Goal: Information Seeking & Learning: Learn about a topic

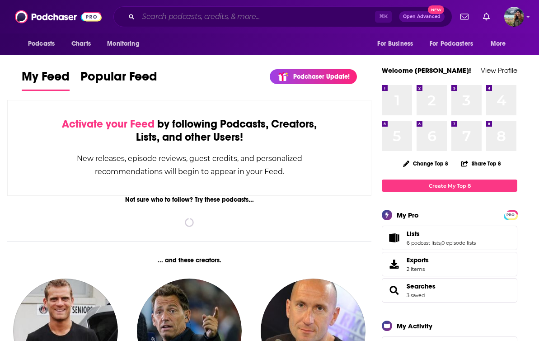
click at [210, 20] on input "Search podcasts, credits, & more..." at bounding box center [256, 16] width 237 height 14
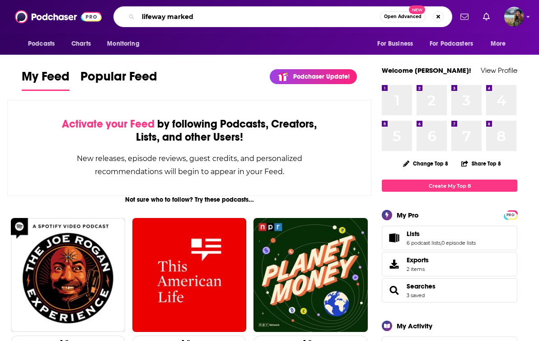
type input "lifeway marked"
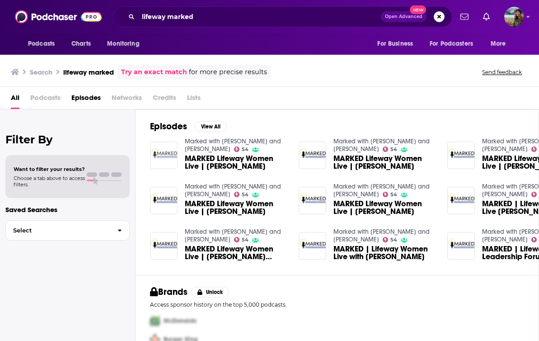
click at [161, 150] on img "MARKED Lifeway Women Live | Lisa Harper" at bounding box center [164, 155] width 28 height 28
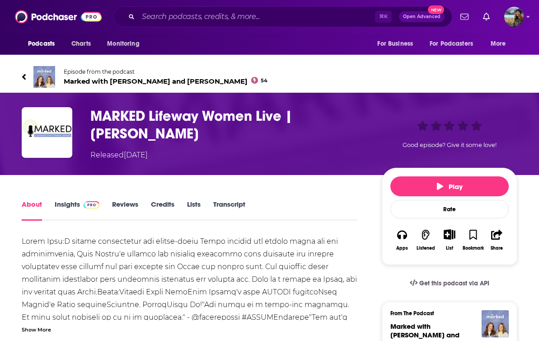
click at [67, 201] on link "Insights" at bounding box center [77, 210] width 45 height 21
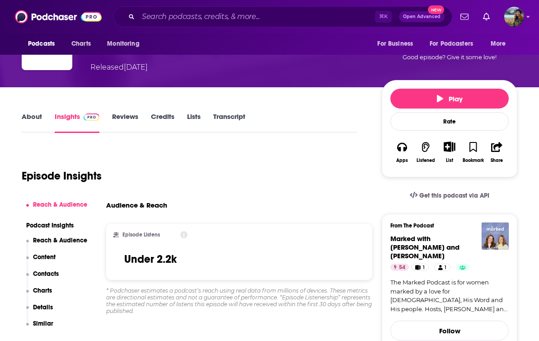
scroll to position [89, 0]
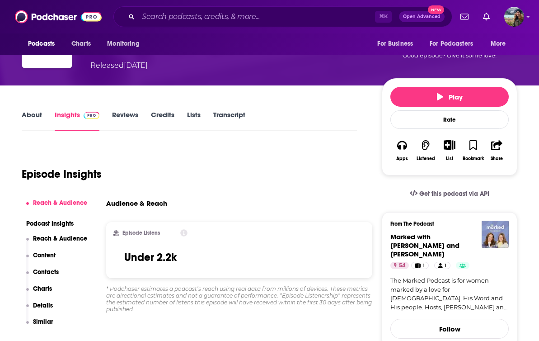
click at [119, 114] on link "Reviews" at bounding box center [125, 120] width 26 height 21
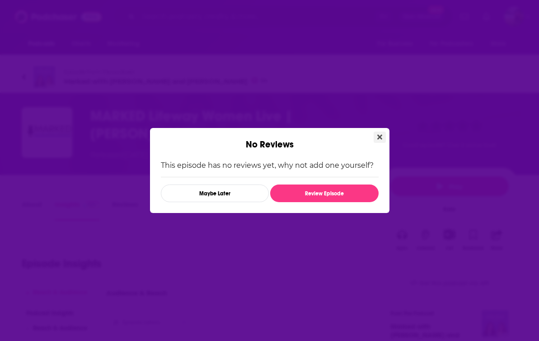
click at [380, 137] on icon "Close" at bounding box center [379, 137] width 5 height 5
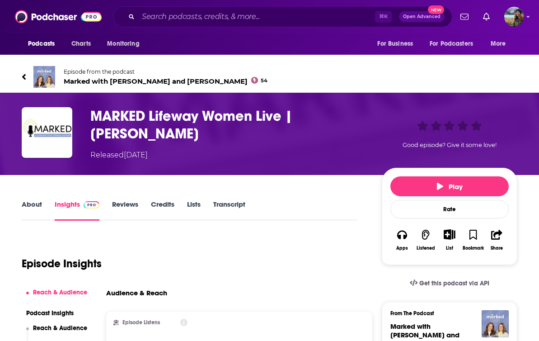
click at [49, 77] on img at bounding box center [44, 77] width 22 height 22
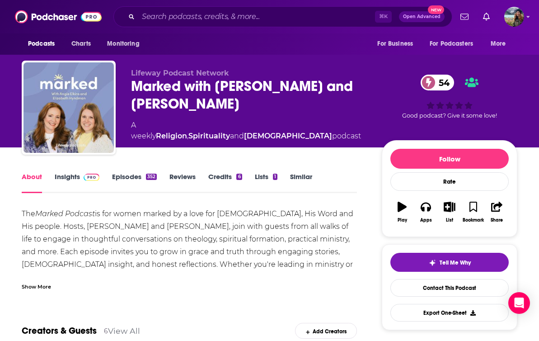
click at [72, 178] on link "Insights" at bounding box center [77, 182] width 45 height 21
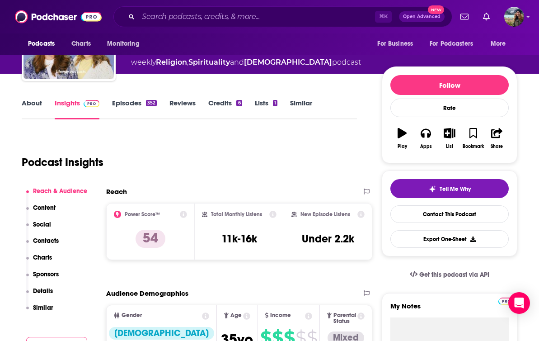
scroll to position [73, 0]
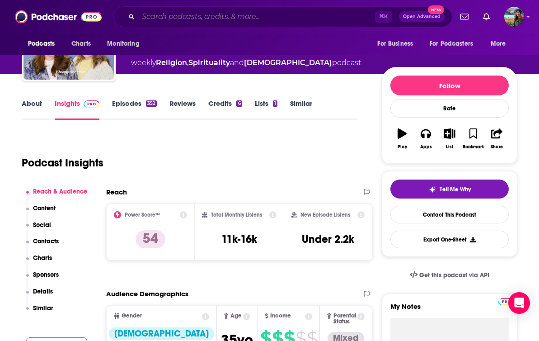
click at [216, 22] on input "Search podcasts, credits, & more..." at bounding box center [256, 16] width 237 height 14
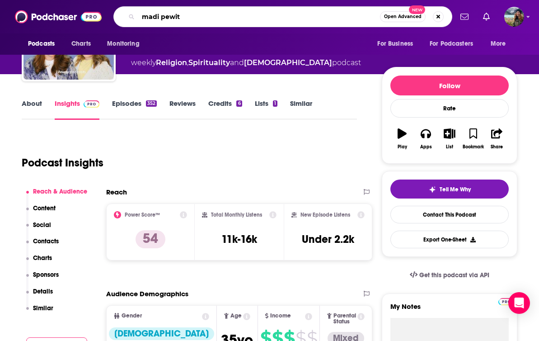
type input "[PERSON_NAME]"
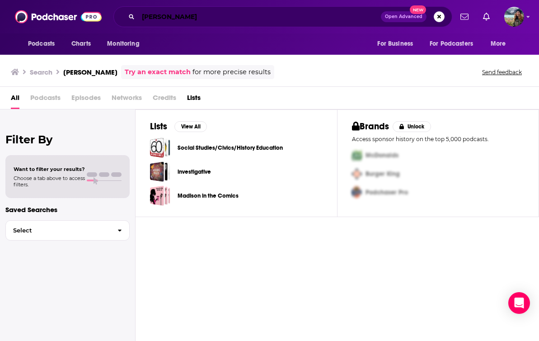
click at [198, 20] on input "[PERSON_NAME]" at bounding box center [259, 16] width 243 height 14
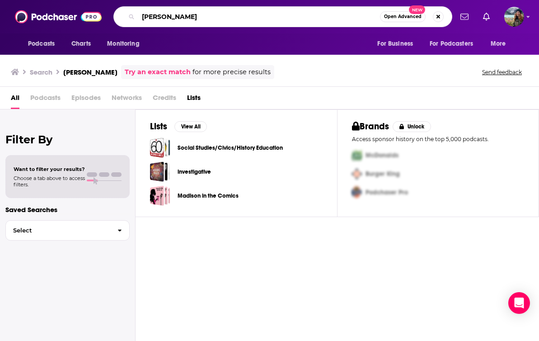
click at [198, 20] on input "[PERSON_NAME]" at bounding box center [259, 16] width 242 height 14
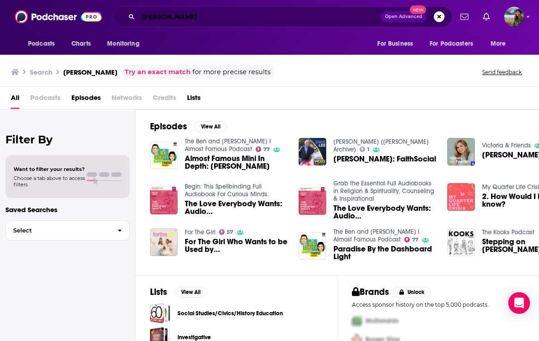
click at [214, 15] on input "[PERSON_NAME]" at bounding box center [259, 16] width 243 height 14
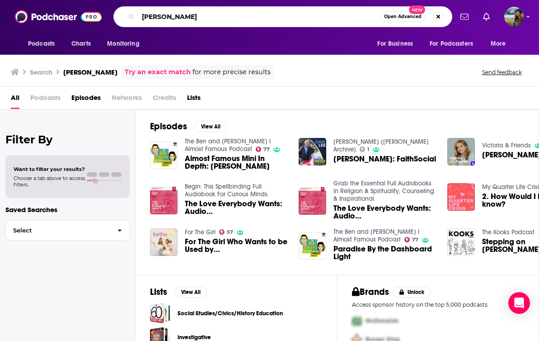
click at [214, 15] on input "[PERSON_NAME]" at bounding box center [259, 16] width 242 height 14
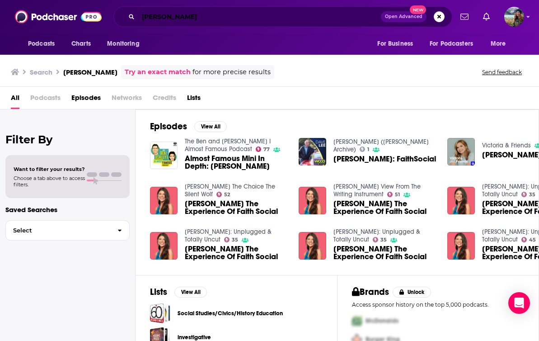
click at [210, 19] on input "[PERSON_NAME]" at bounding box center [259, 16] width 243 height 14
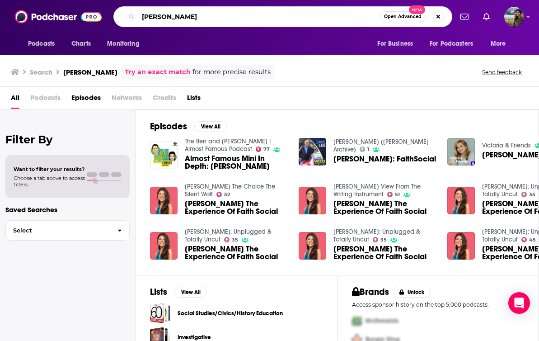
type input "[PERSON_NAME]"
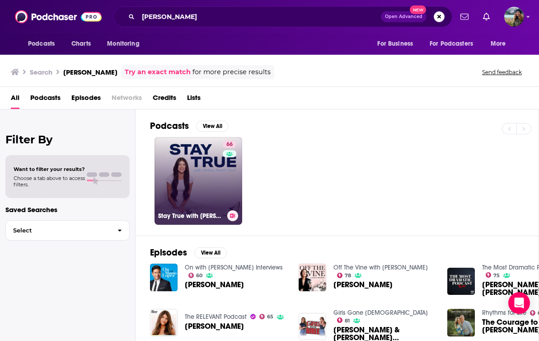
click at [200, 183] on link "66 Stay True with [PERSON_NAME] [PERSON_NAME]" at bounding box center [199, 181] width 88 height 88
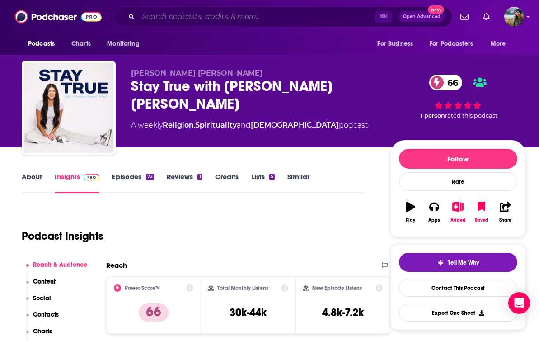
click at [167, 21] on input "Search podcasts, credits, & more..." at bounding box center [256, 16] width 237 height 14
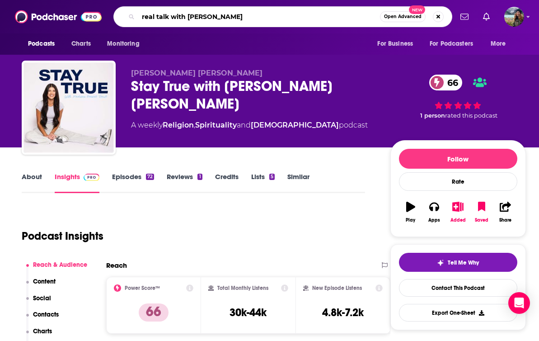
type input "real talk with [PERSON_NAME]"
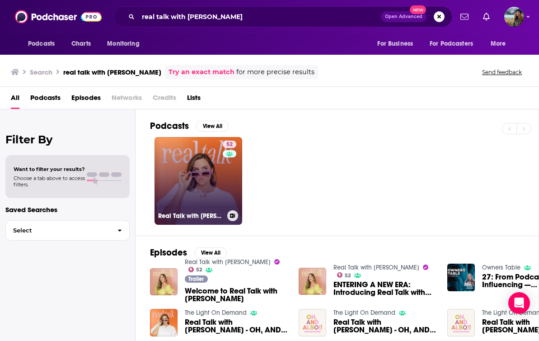
click at [187, 177] on link "52 Real Talk with [PERSON_NAME]" at bounding box center [199, 181] width 88 height 88
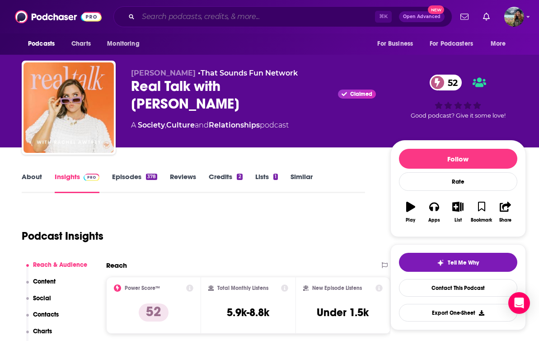
click at [155, 18] on input "Search podcasts, credits, & more..." at bounding box center [256, 16] width 237 height 14
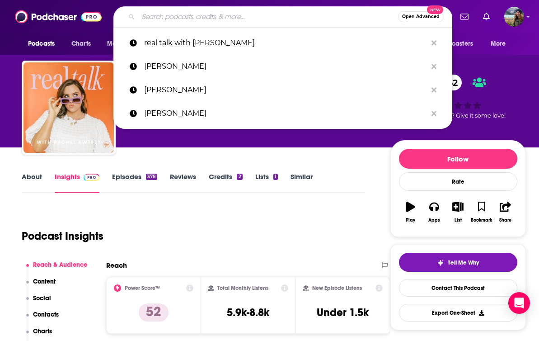
paste input "Writing Room with [PERSON_NAME] and [PERSON_NAME]"
type input "Writing Room with [PERSON_NAME] and [PERSON_NAME]"
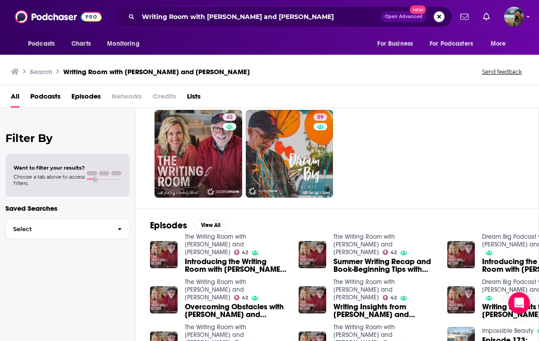
scroll to position [27, 0]
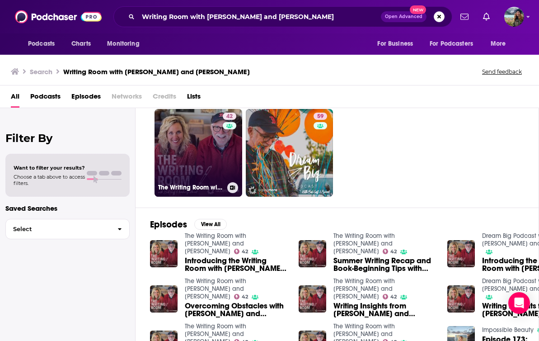
click at [230, 159] on div "42" at bounding box center [231, 147] width 16 height 70
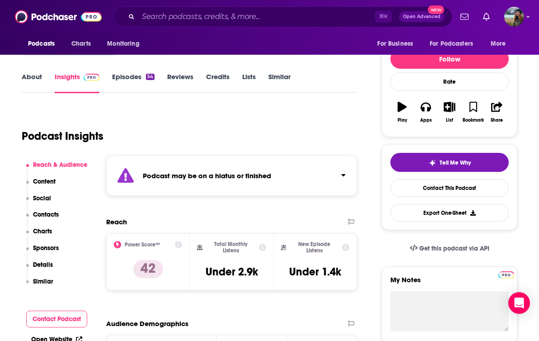
scroll to position [28, 0]
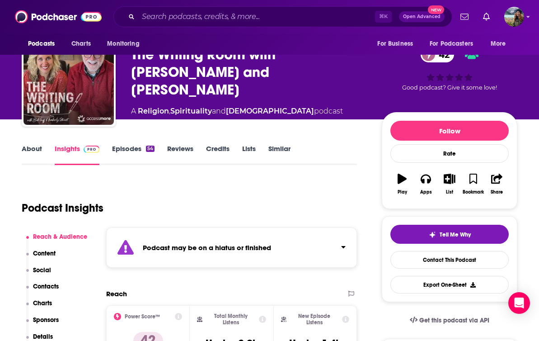
click at [121, 147] on link "Episodes 54" at bounding box center [133, 154] width 42 height 21
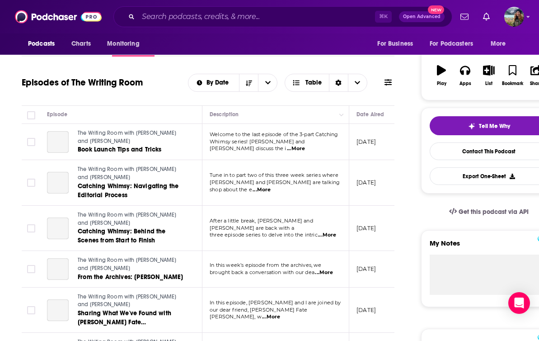
scroll to position [137, 0]
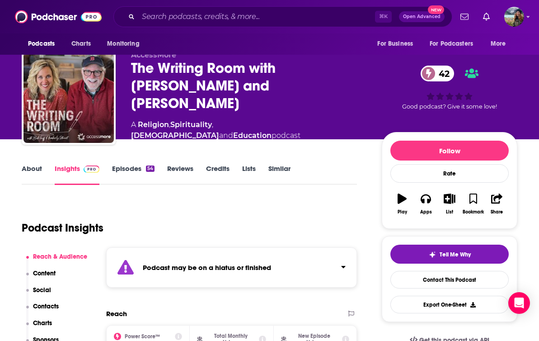
scroll to position [5, 0]
